Goal: Register for event/course

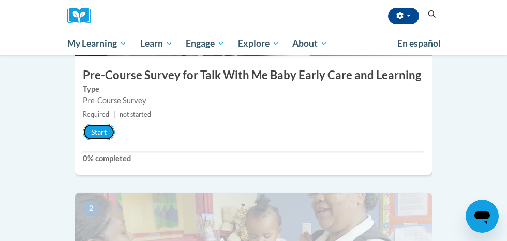
click at [107, 124] on button "Start" at bounding box center [99, 132] width 32 height 17
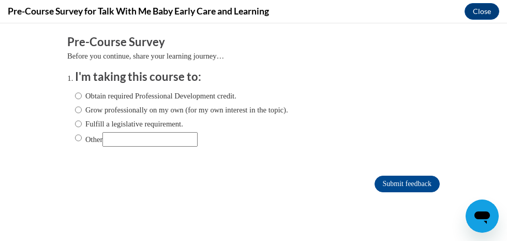
click at [207, 96] on label "Obtain required Professional Development credit." at bounding box center [155, 95] width 161 height 11
click at [82, 96] on input "Obtain required Professional Development credit." at bounding box center [78, 95] width 7 height 11
radio input "true"
click at [414, 185] on input "Submit feedback" at bounding box center [407, 183] width 65 height 17
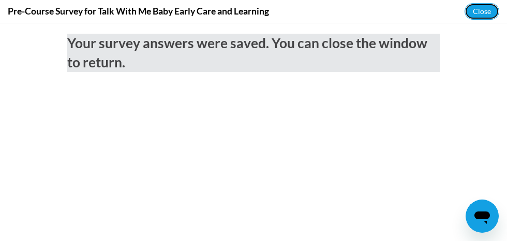
click at [473, 18] on button "Close" at bounding box center [482, 11] width 35 height 17
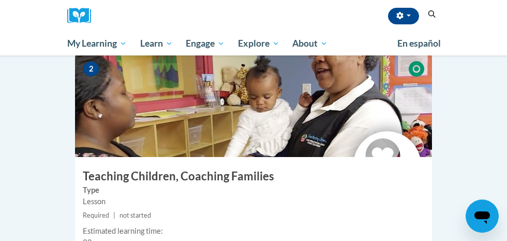
scroll to position [581, 0]
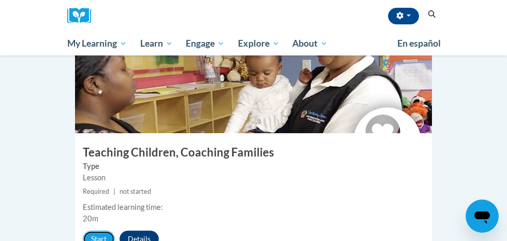
click at [102, 230] on button "Start" at bounding box center [99, 238] width 32 height 17
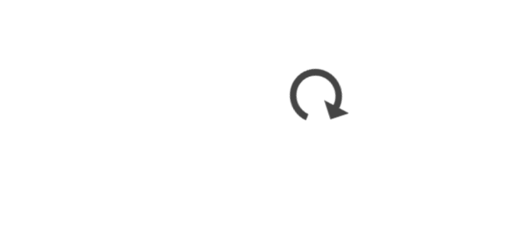
click at [363, 20] on div "Teaching Children, Coaching Families Close" at bounding box center [253, 11] width 507 height 23
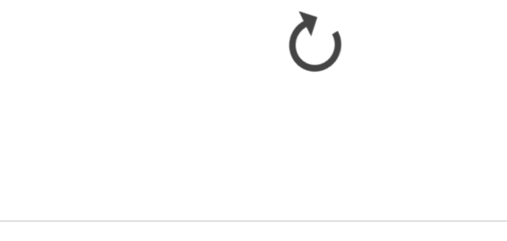
scroll to position [594, 0]
